Goal: Contribute content

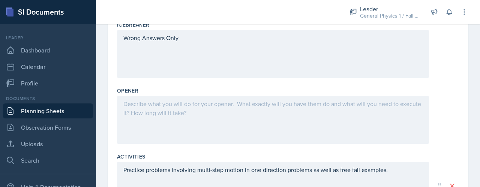
scroll to position [195, 0]
click at [188, 106] on p at bounding box center [274, 104] width 300 height 9
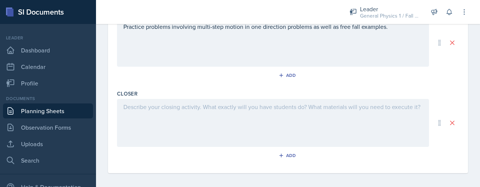
scroll to position [339, 0]
click at [250, 123] on div at bounding box center [273, 123] width 312 height 48
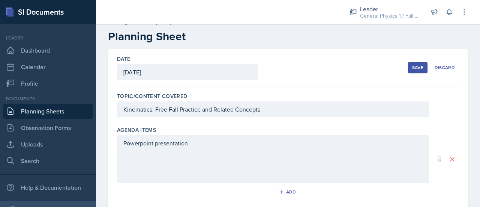
scroll to position [0, 0]
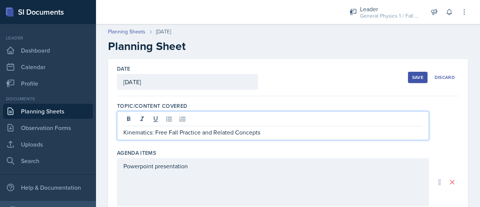
click at [205, 120] on div "Kinematics: Free Fall Practice and Related Concepts" at bounding box center [273, 125] width 312 height 29
click at [200, 131] on p "Kinematics: Free Fall Practice and Related Concepts" at bounding box center [274, 132] width 300 height 9
click at [201, 132] on p "Kinematics: Free Fall Practice and Related Concepts" at bounding box center [274, 132] width 300 height 9
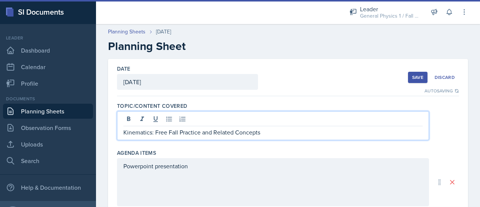
click at [213, 131] on p "Kinematics: Free Fall Practice and Related Concepts" at bounding box center [274, 132] width 300 height 9
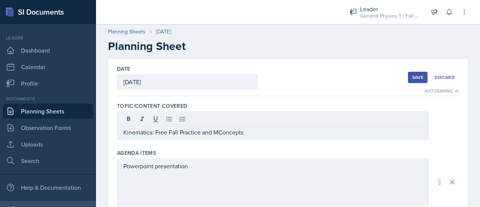
drag, startPoint x: 251, startPoint y: 127, endPoint x: 193, endPoint y: 133, distance: 58.5
click at [193, 133] on div "Kinematics: Free Fall Practice and MConcepts" at bounding box center [273, 125] width 312 height 29
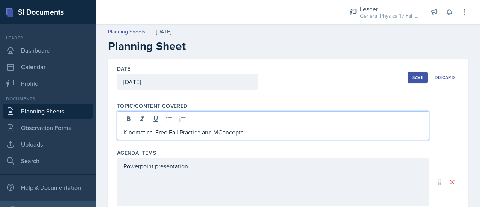
click at [243, 136] on p "Kinematics: Free Fall Practice and MConcepts" at bounding box center [274, 132] width 300 height 9
drag, startPoint x: 243, startPoint y: 136, endPoint x: 179, endPoint y: 134, distance: 64.6
click at [179, 134] on p "Kinematics: Free Fall Practice and MConcepts" at bounding box center [274, 132] width 300 height 9
click at [413, 74] on div "Save" at bounding box center [418, 77] width 11 height 6
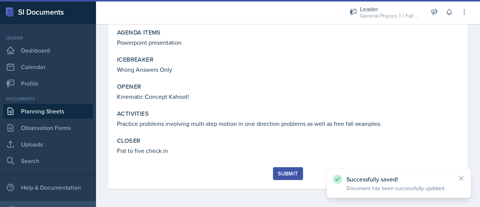
scroll to position [95, 0]
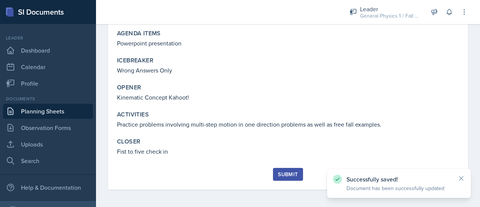
click at [279, 169] on button "Submit" at bounding box center [288, 174] width 30 height 13
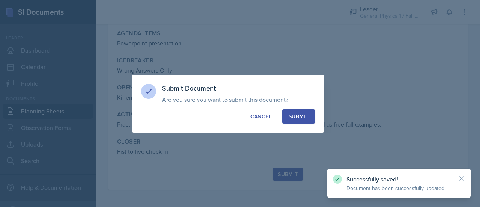
click at [297, 113] on div "Submit" at bounding box center [299, 117] width 20 height 8
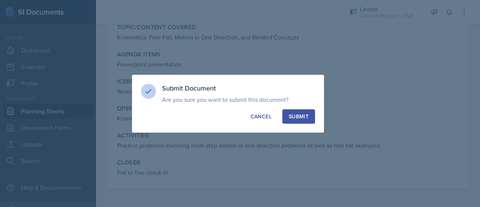
scroll to position [74, 0]
